Goal: Information Seeking & Learning: Learn about a topic

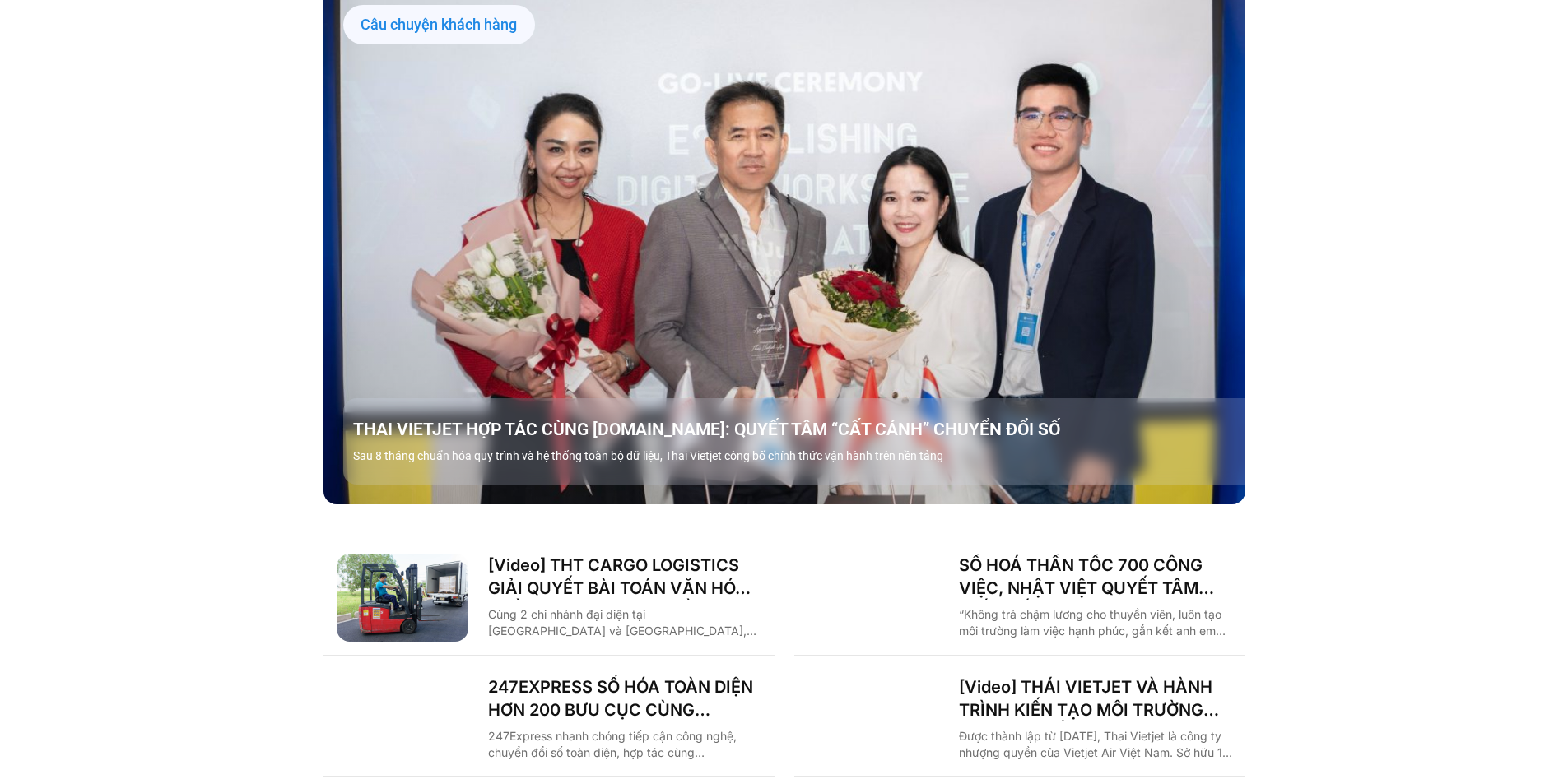
scroll to position [1919, 0]
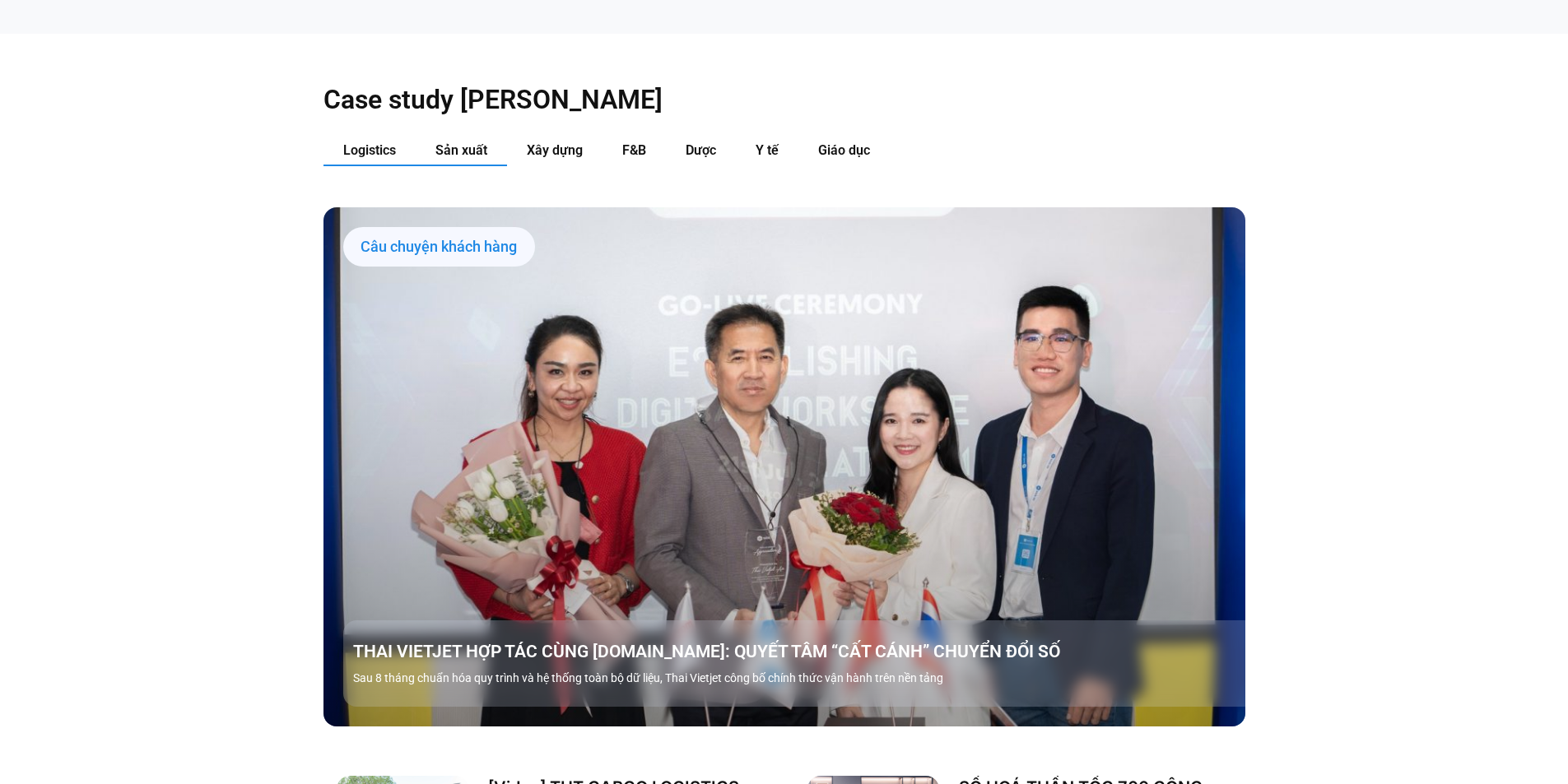
click at [423, 136] on button "Sản xuất" at bounding box center [460, 151] width 91 height 31
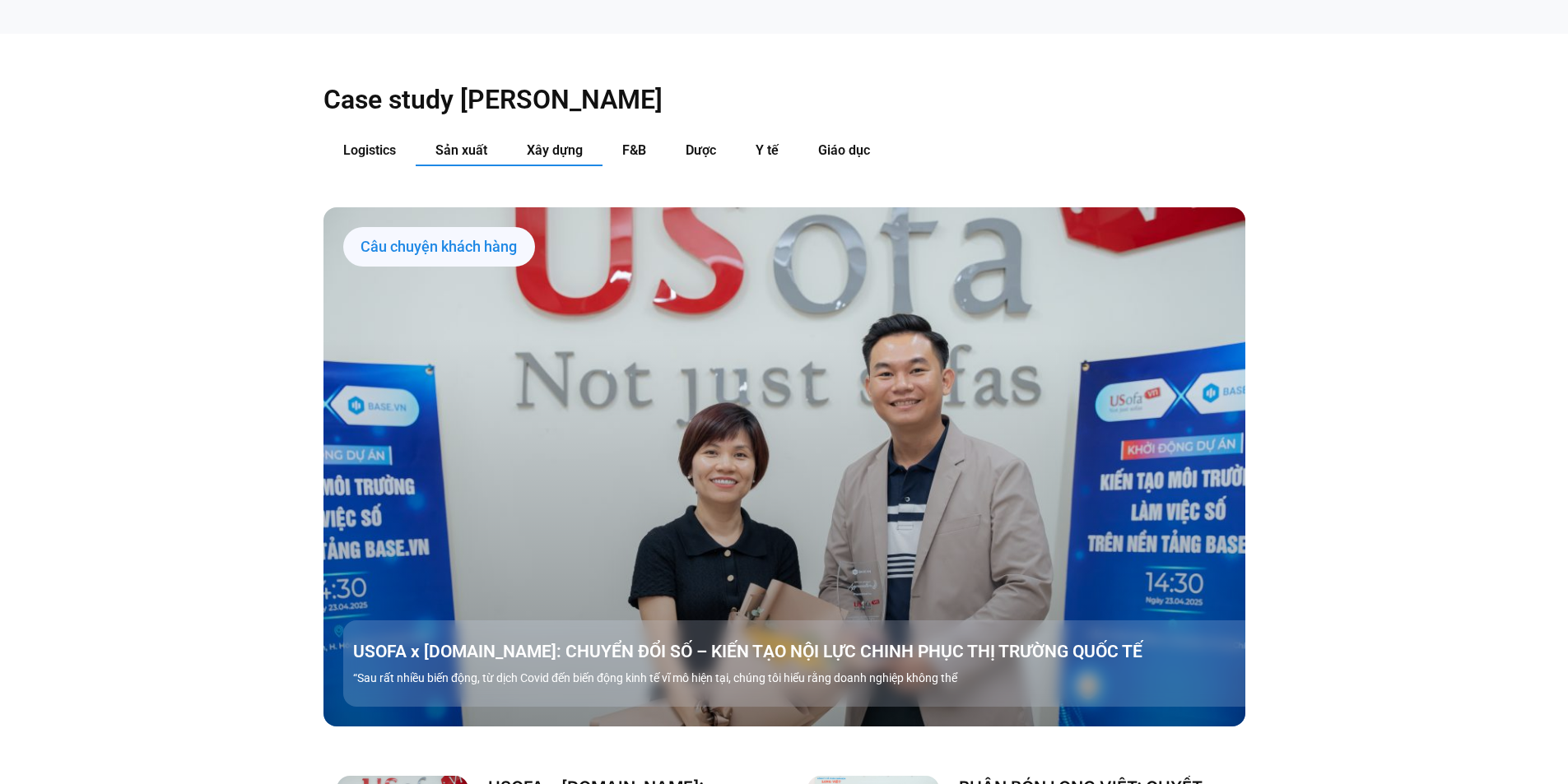
click at [554, 136] on button "Xây dựng" at bounding box center [555, 151] width 96 height 31
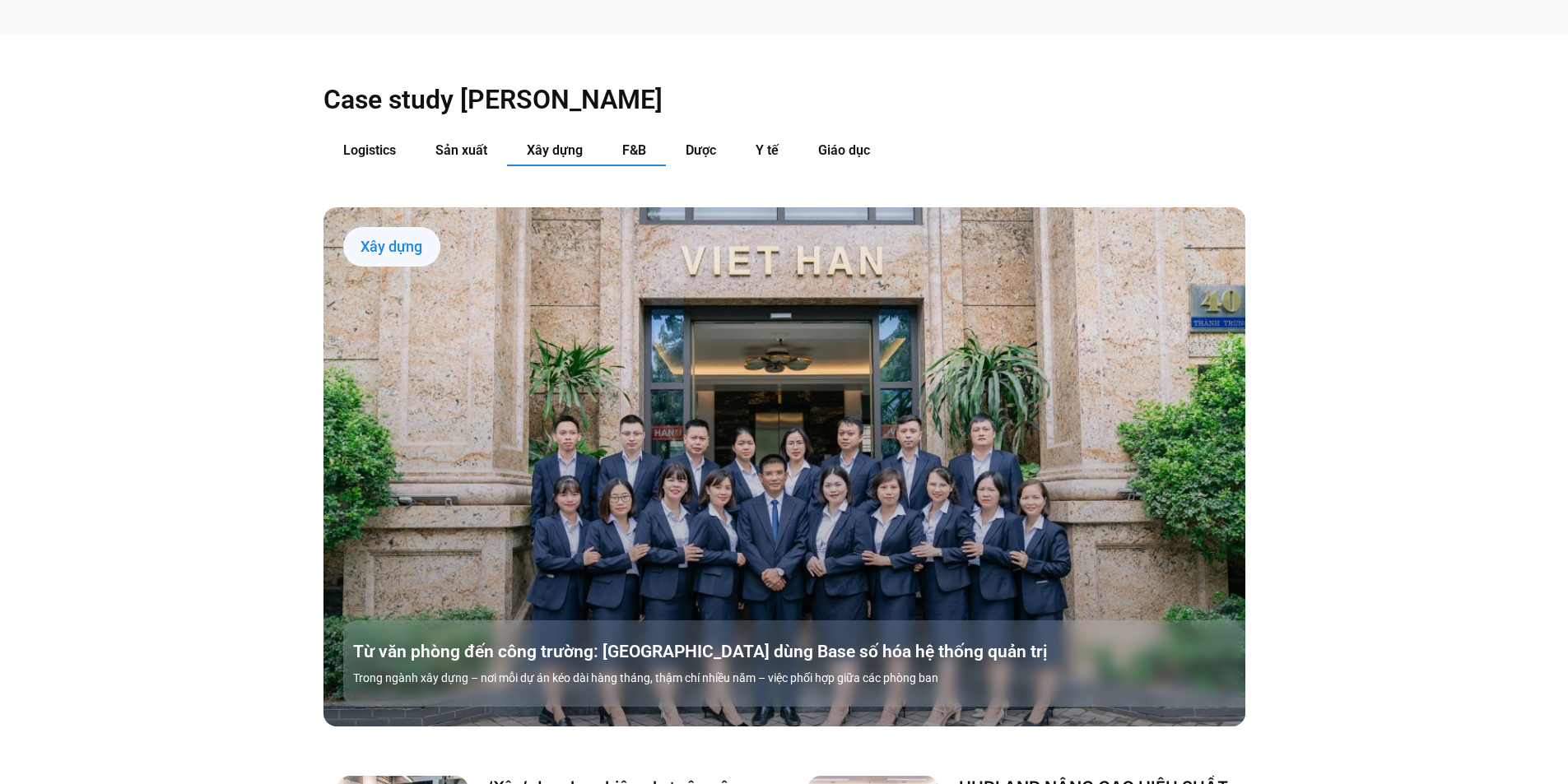
click at [647, 136] on button "F&B" at bounding box center [634, 151] width 63 height 31
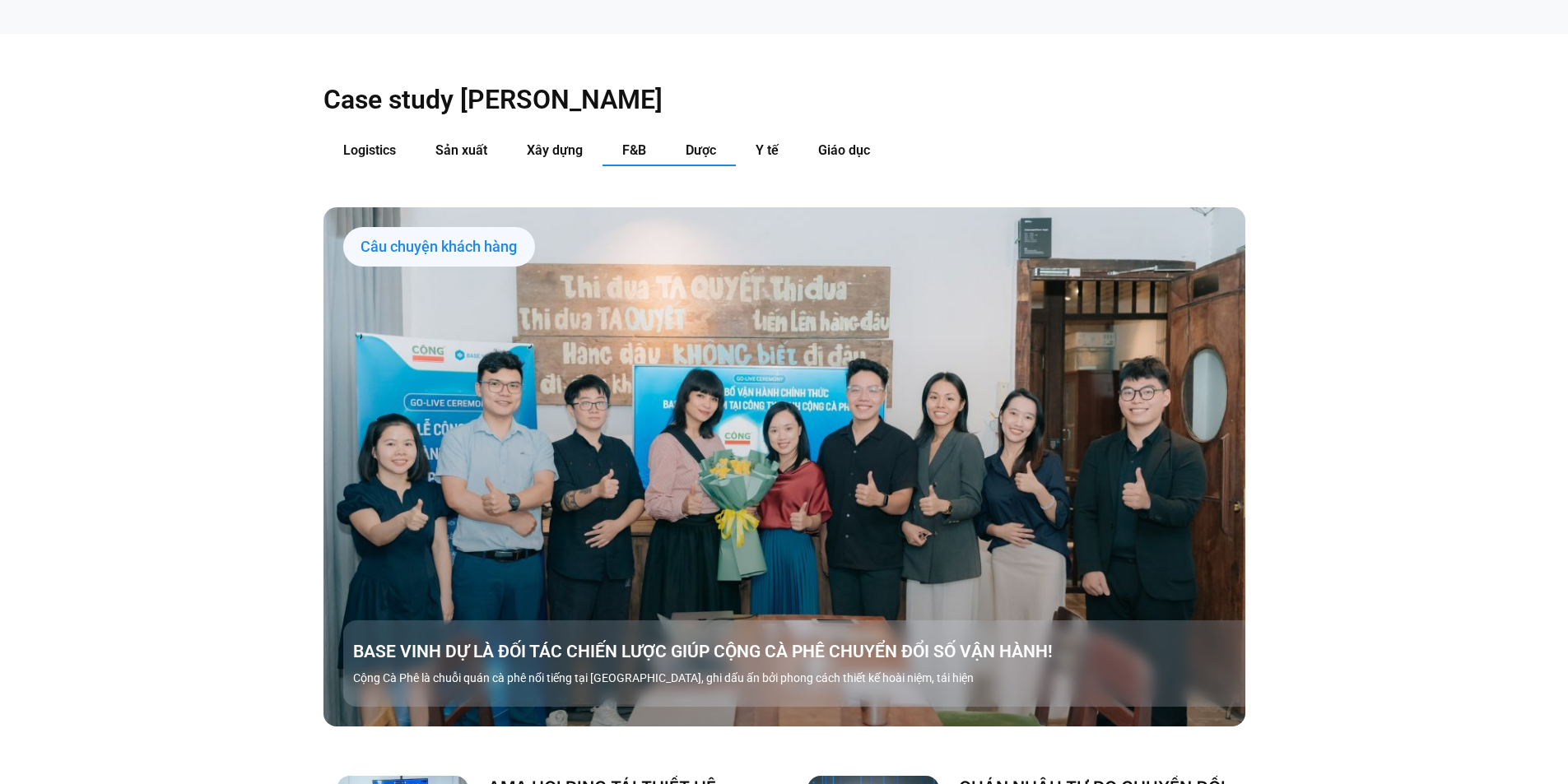
click at [697, 142] on span "Dược" at bounding box center [701, 150] width 31 height 15
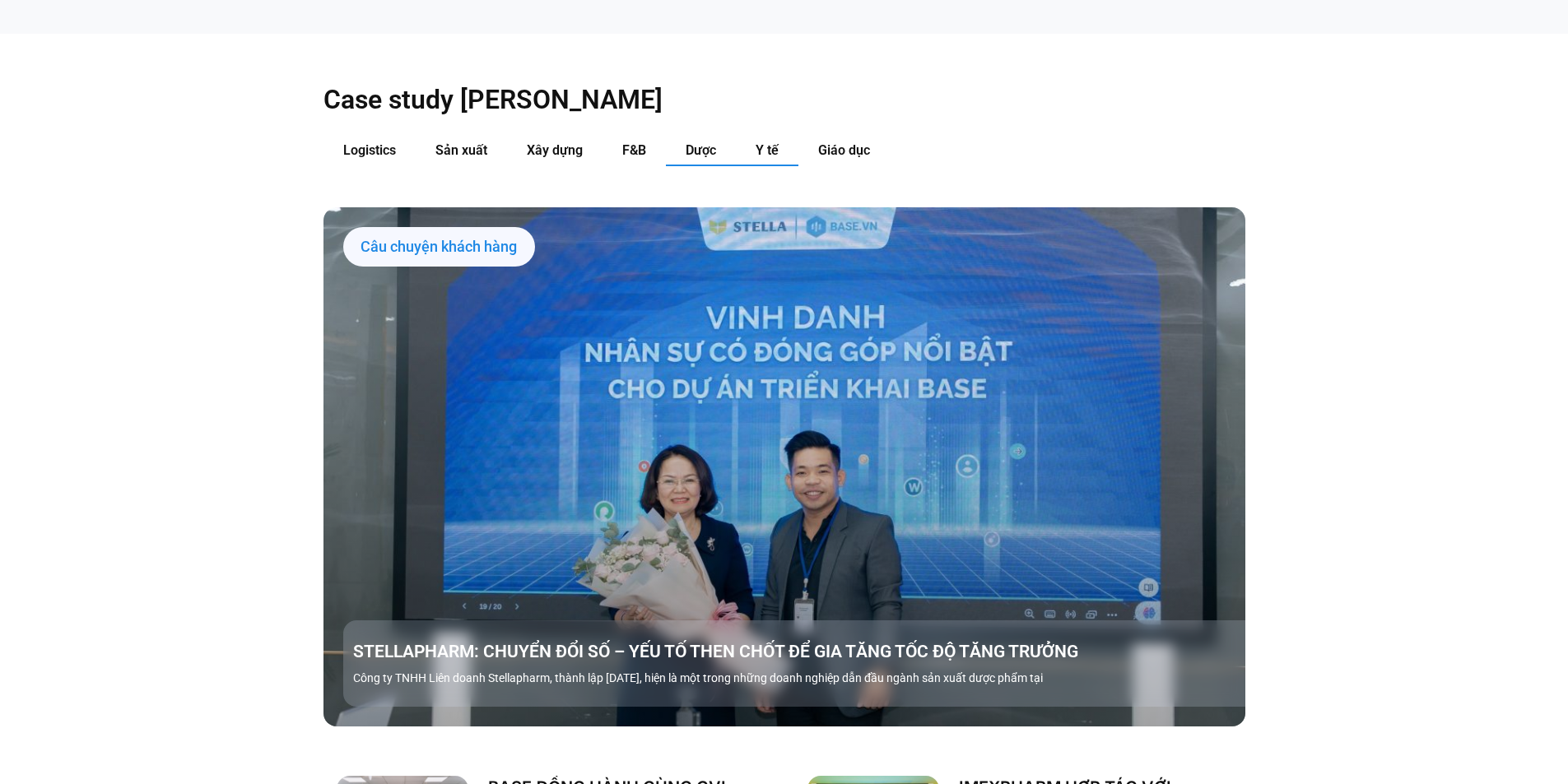
click at [768, 142] on span "Y tế" at bounding box center [767, 150] width 23 height 15
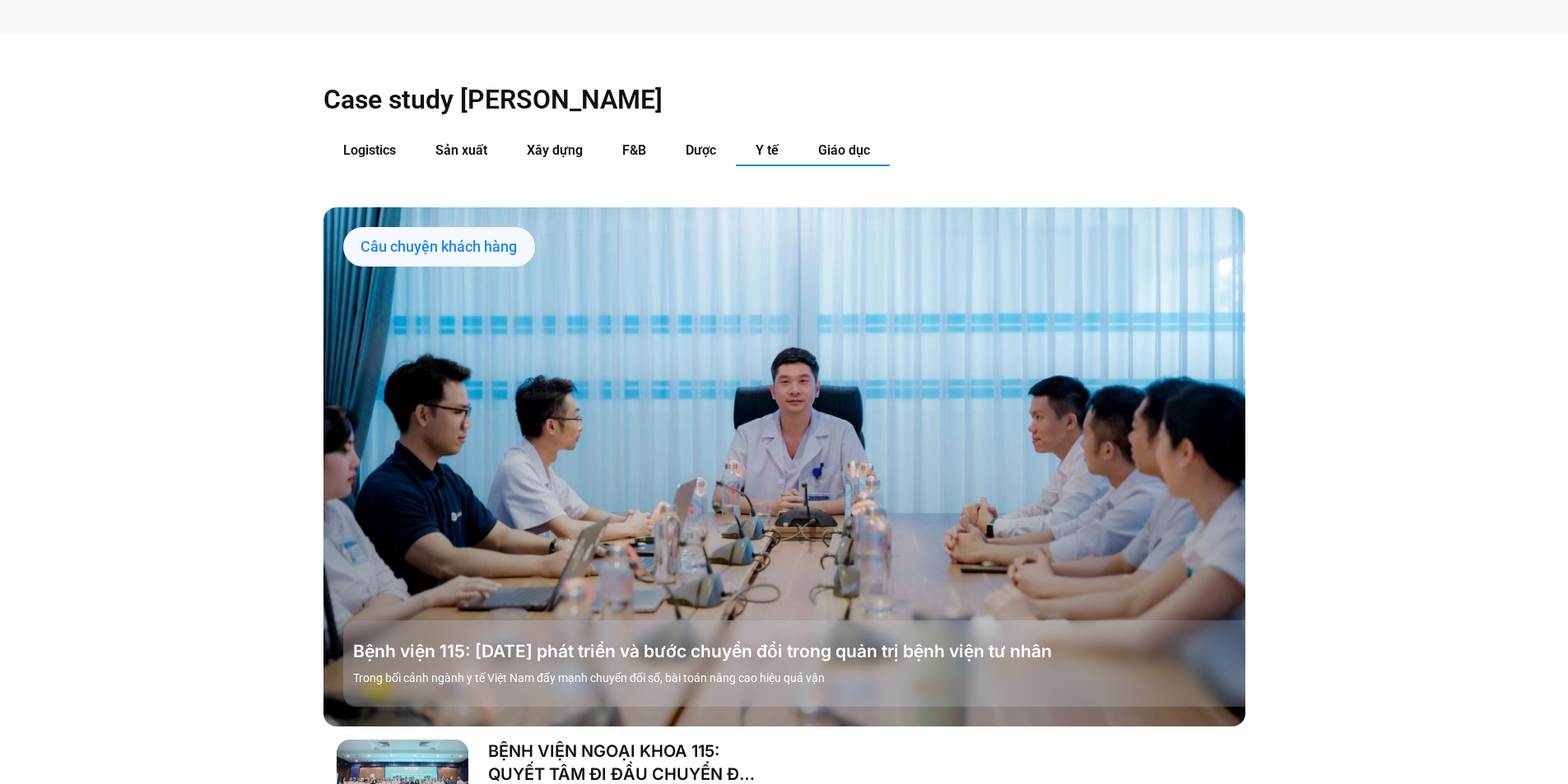
click at [828, 142] on span "Giáo dục" at bounding box center [844, 150] width 52 height 15
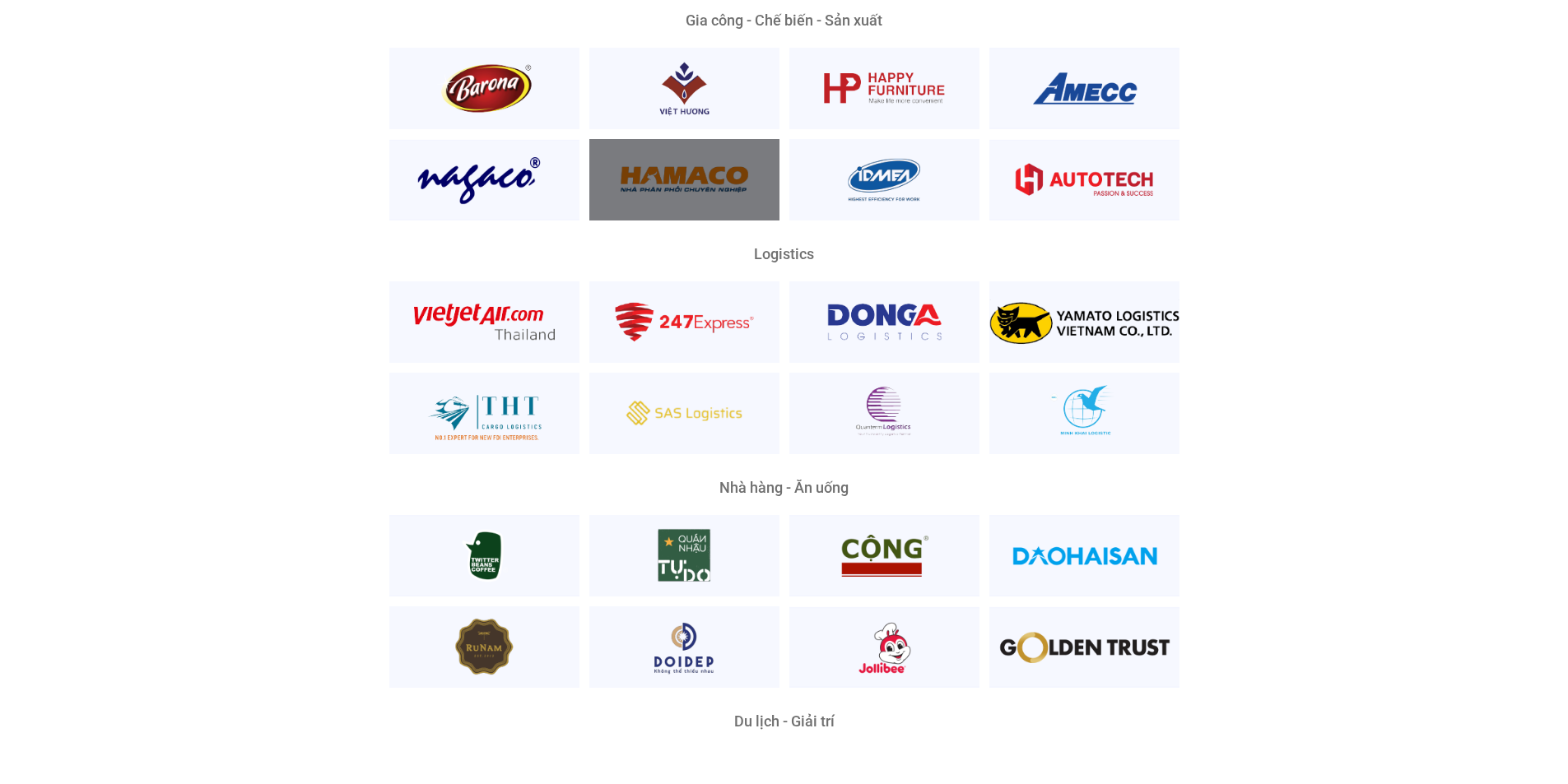
scroll to position [3454, 0]
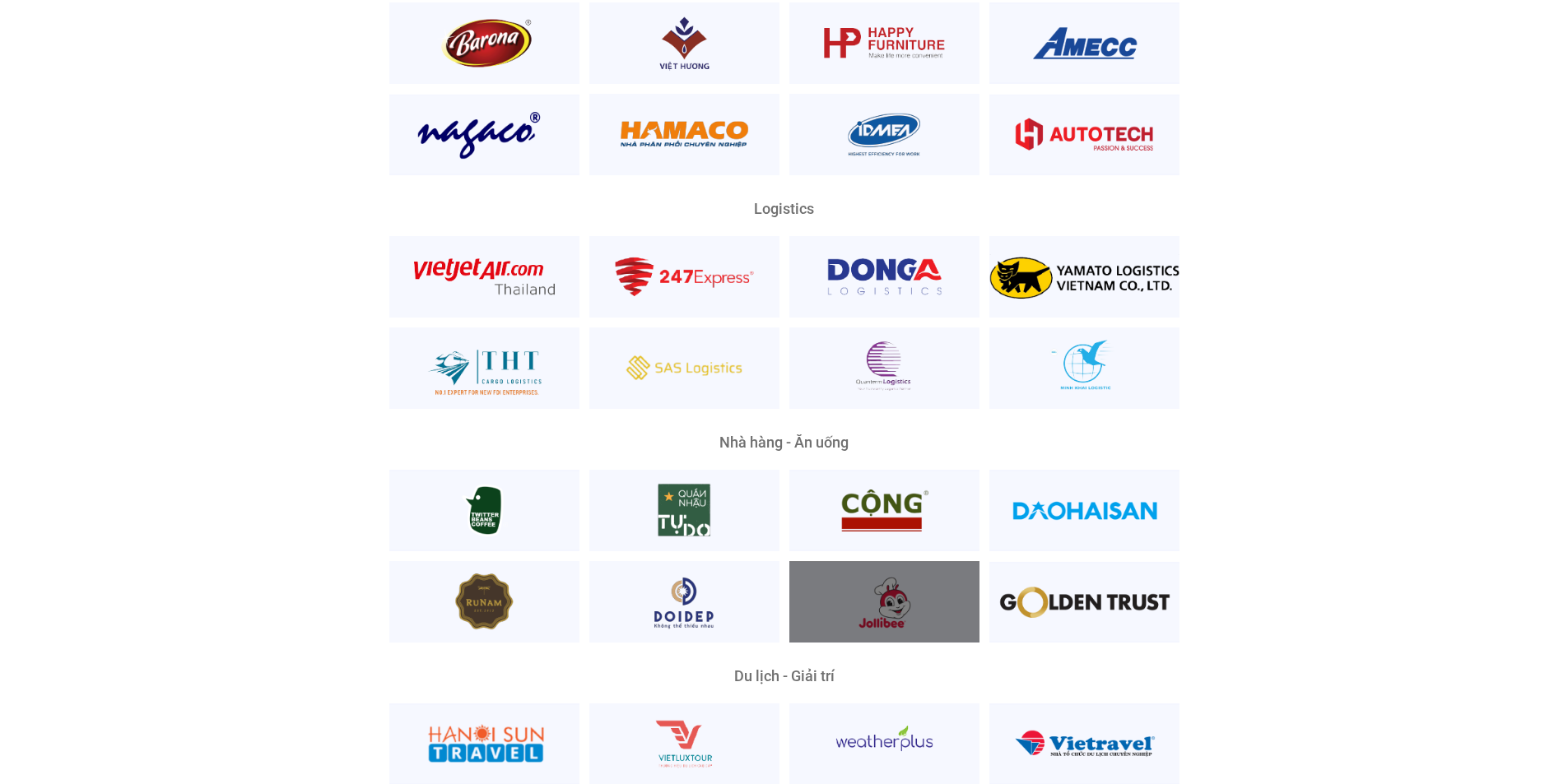
click at [894, 608] on div at bounding box center [884, 601] width 190 height 81
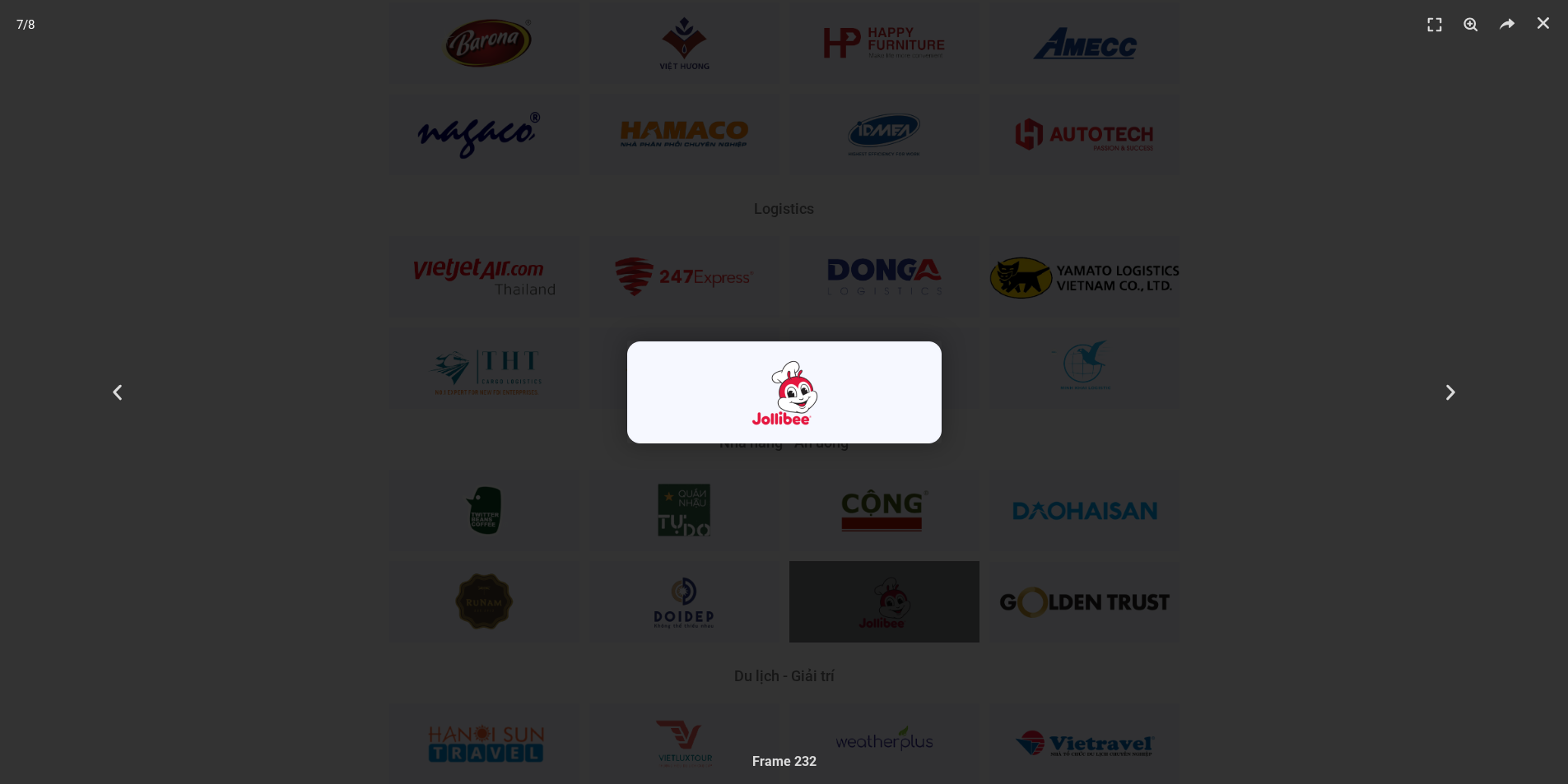
click at [881, 562] on div "7 / 8" at bounding box center [784, 391] width 1452 height 668
click at [881, 560] on div "8 / 8" at bounding box center [784, 391] width 1452 height 668
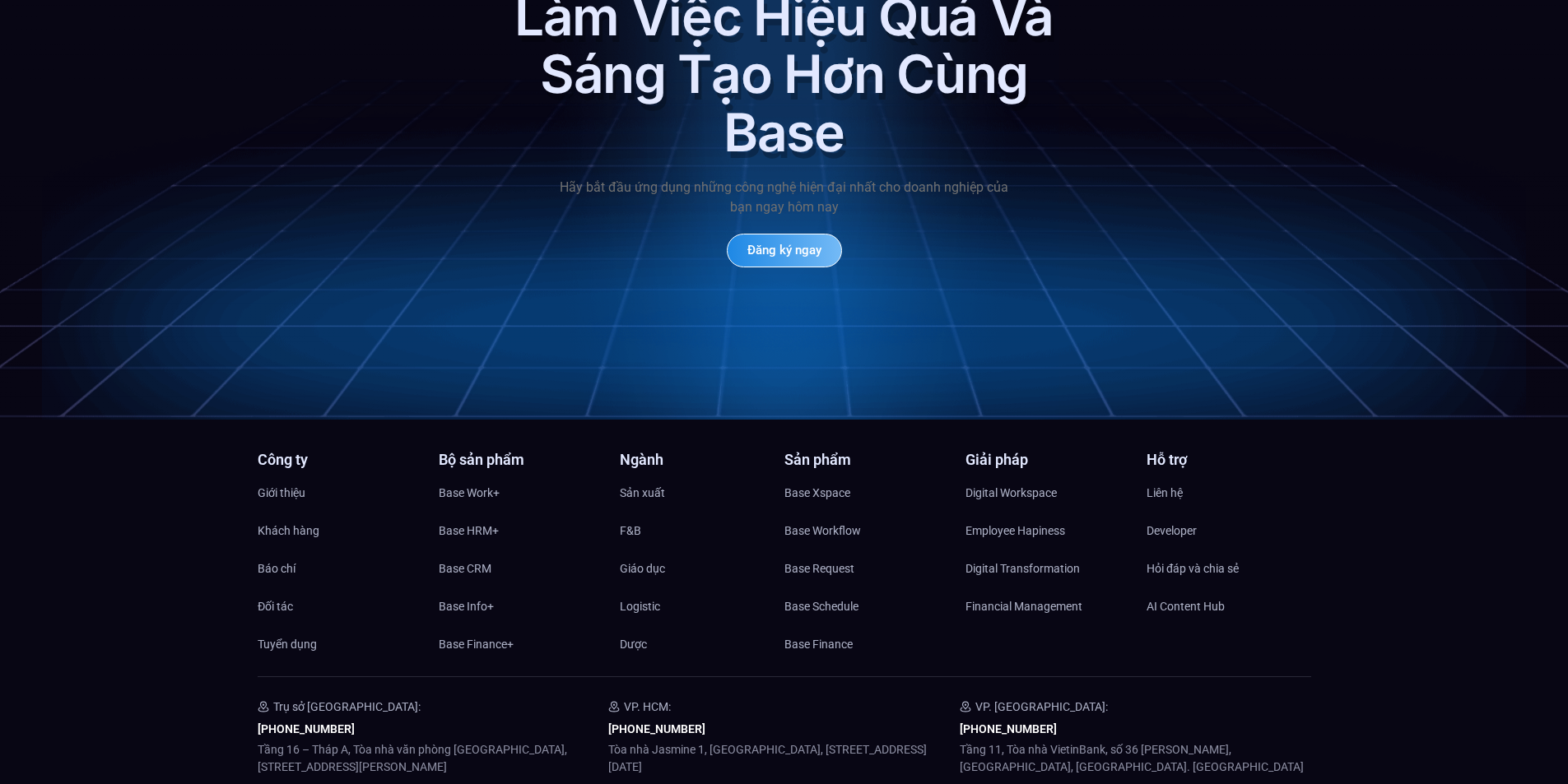
scroll to position [7430, 0]
